Goal: Task Accomplishment & Management: Manage account settings

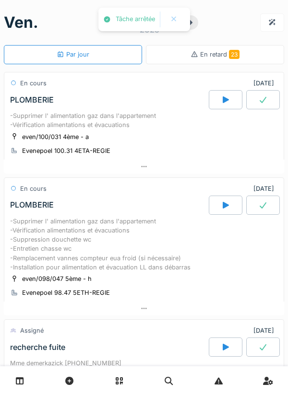
scroll to position [34, 0]
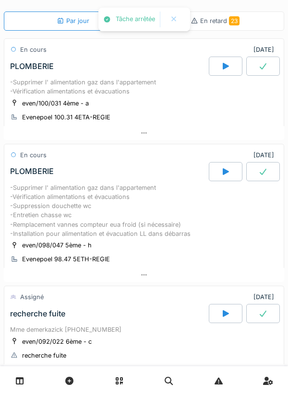
click at [155, 156] on div "En cours 22/08/2025" at bounding box center [143, 153] width 279 height 18
click at [153, 140] on div at bounding box center [144, 133] width 280 height 14
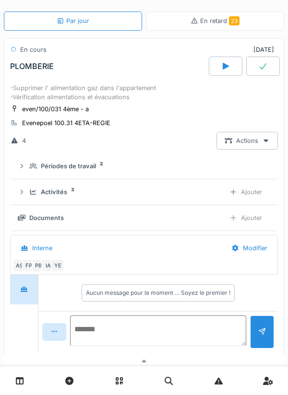
click at [175, 337] on textarea at bounding box center [158, 330] width 176 height 31
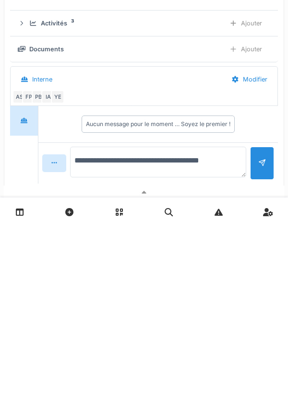
type textarea "**********"
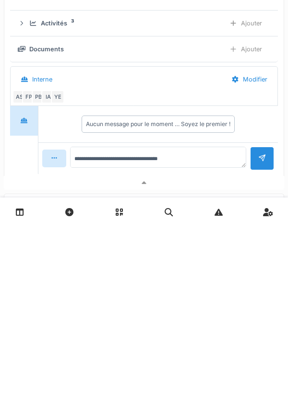
click at [269, 339] on div at bounding box center [262, 326] width 24 height 23
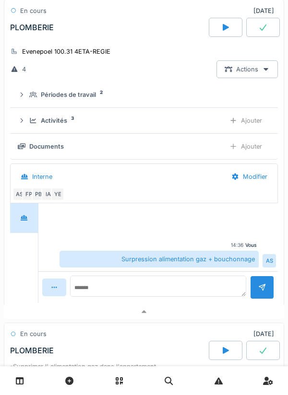
scroll to position [150, 0]
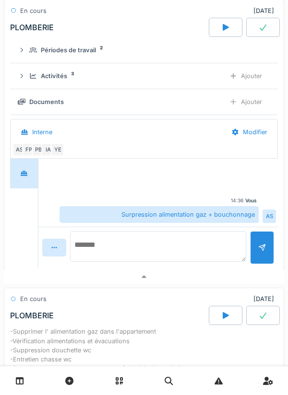
click at [139, 254] on textarea at bounding box center [158, 246] width 176 height 31
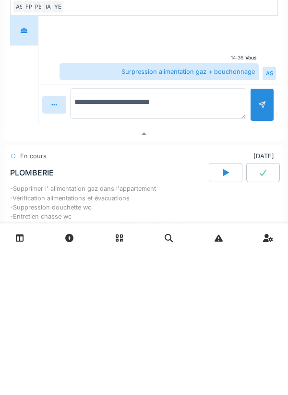
type textarea "**********"
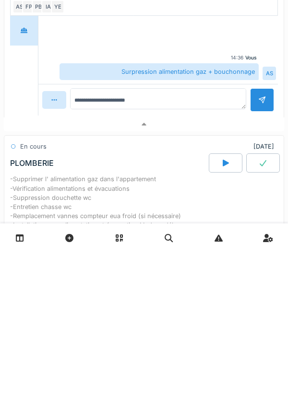
click at [255, 255] on div at bounding box center [262, 242] width 24 height 23
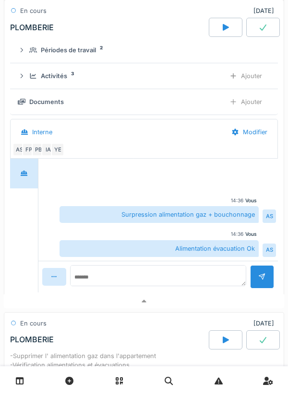
click at [235, 106] on div at bounding box center [233, 101] width 8 height 9
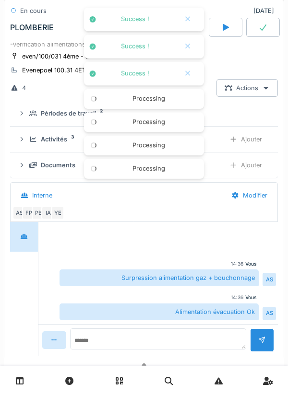
scroll to position [78, 0]
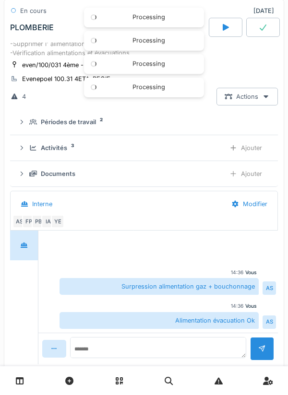
click at [279, 35] on div at bounding box center [263, 27] width 34 height 19
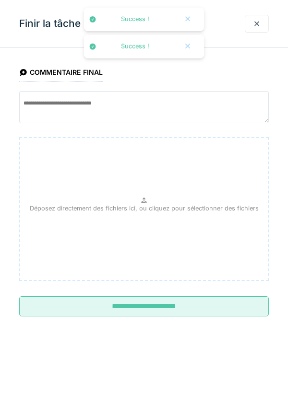
click at [198, 312] on input "**********" at bounding box center [143, 306] width 249 height 20
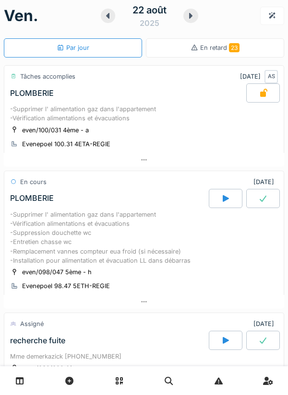
scroll to position [0, 0]
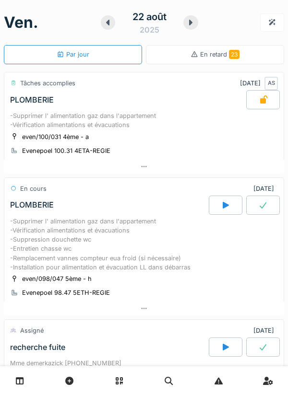
click at [194, 265] on div "-Supprimer l' alimentation gaz dans l'appartement -Vérification alimentations e…" at bounding box center [143, 244] width 267 height 55
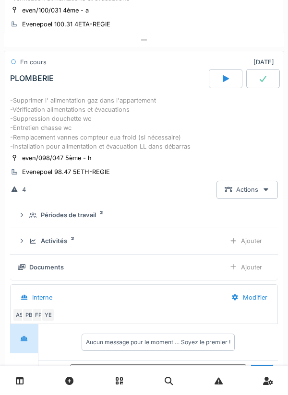
scroll to position [149, 0]
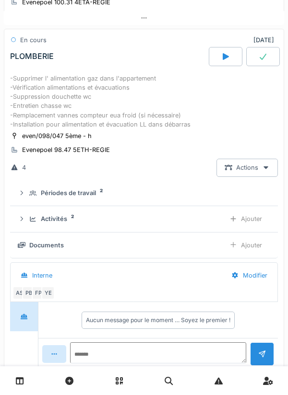
click at [210, 228] on div "Activités 2 Ajouter" at bounding box center [144, 219] width 252 height 18
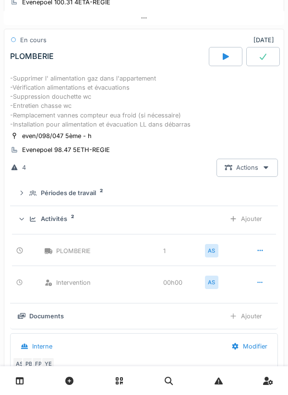
click at [259, 287] on div at bounding box center [260, 282] width 8 height 9
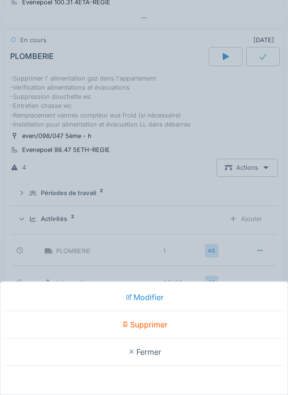
click at [170, 324] on div "Supprimer" at bounding box center [143, 324] width 283 height 27
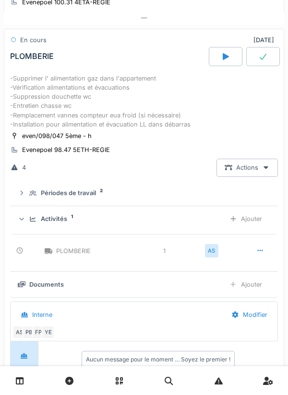
click at [257, 66] on div at bounding box center [263, 56] width 34 height 19
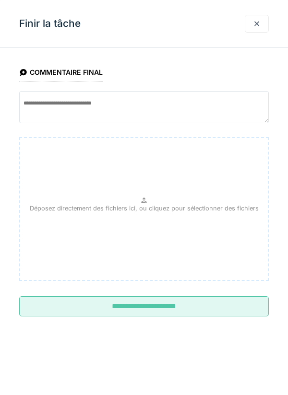
click at [261, 28] on div at bounding box center [256, 24] width 24 height 18
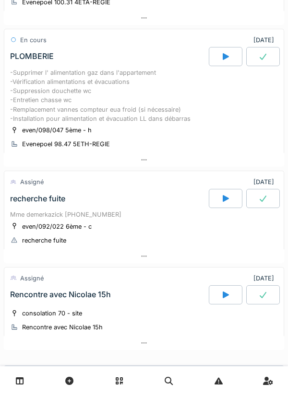
click at [220, 66] on div at bounding box center [226, 56] width 34 height 19
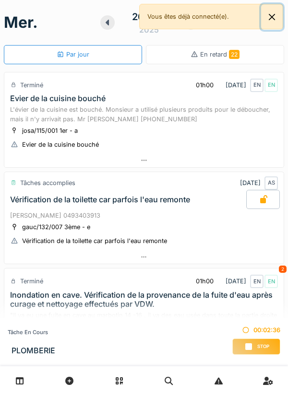
click at [264, 19] on button "Close" at bounding box center [272, 16] width 22 height 25
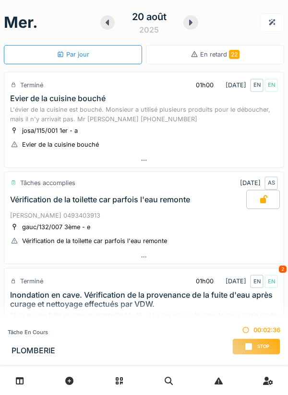
click at [197, 25] on div at bounding box center [190, 22] width 15 height 14
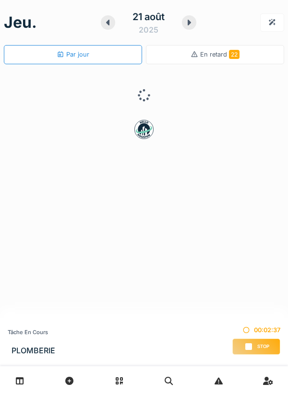
click at [196, 25] on div at bounding box center [189, 22] width 14 height 14
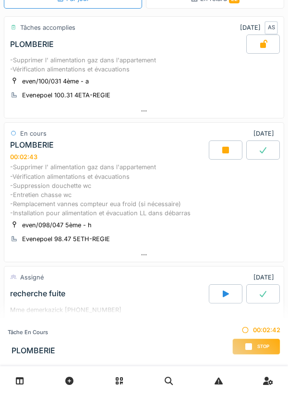
scroll to position [57, 0]
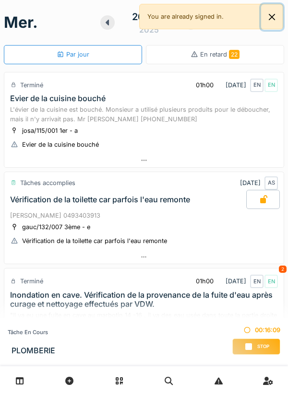
click at [265, 21] on button "Close" at bounding box center [272, 16] width 22 height 25
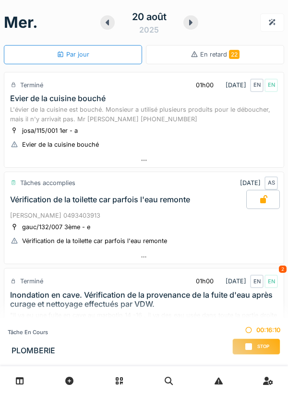
click at [196, 24] on div at bounding box center [190, 22] width 15 height 14
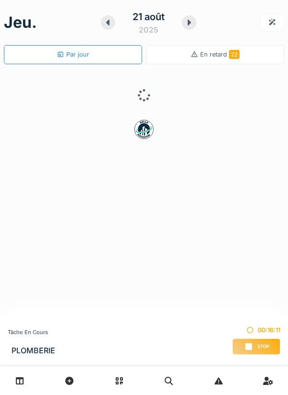
click at [189, 23] on icon at bounding box center [188, 23] width 3 height 6
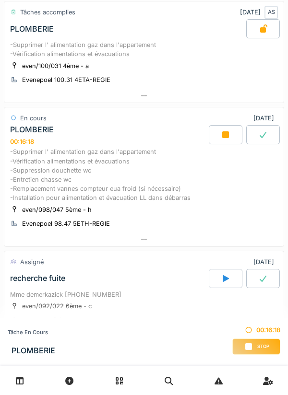
scroll to position [82, 0]
